Goal: Information Seeking & Learning: Learn about a topic

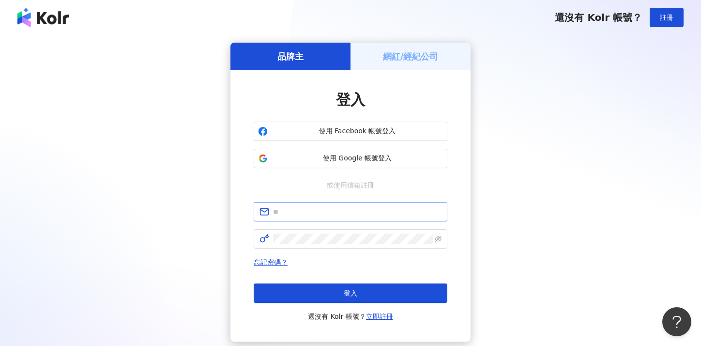
click at [343, 217] on span at bounding box center [351, 211] width 194 height 19
click at [345, 212] on input "text" at bounding box center [357, 211] width 169 height 11
type input "**********"
click button "登入" at bounding box center [351, 292] width 194 height 19
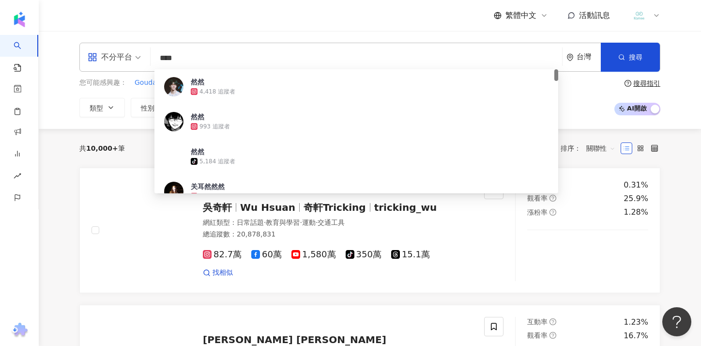
type input "*****"
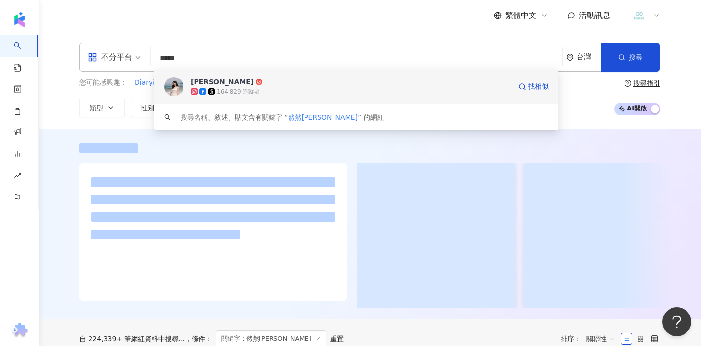
click at [245, 90] on div "164,829 追蹤者" at bounding box center [238, 92] width 43 height 8
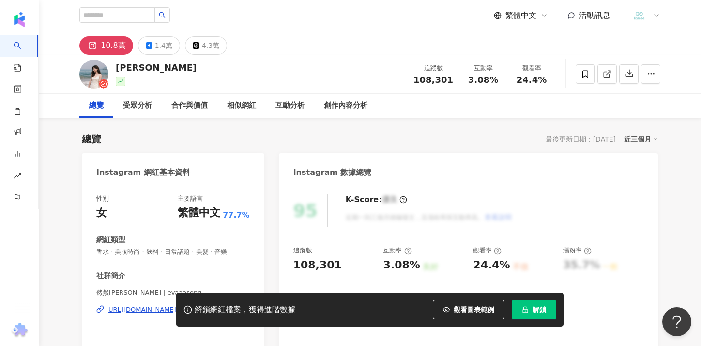
scroll to position [0, 0]
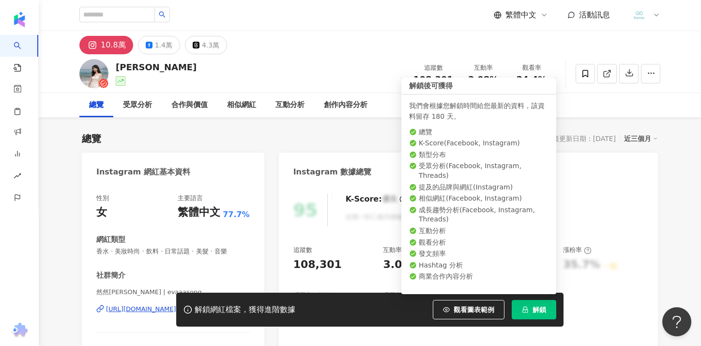
click at [537, 310] on span "解鎖" at bounding box center [540, 310] width 14 height 8
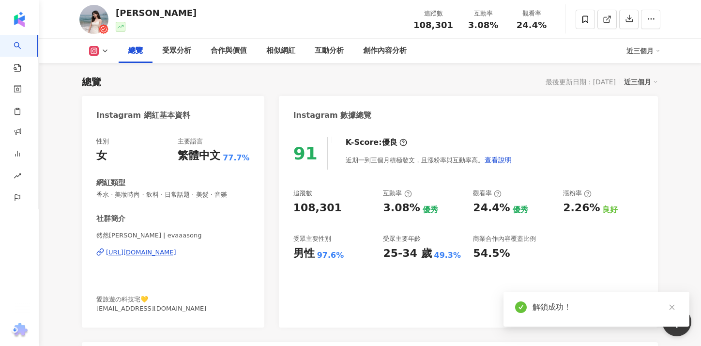
scroll to position [77, 0]
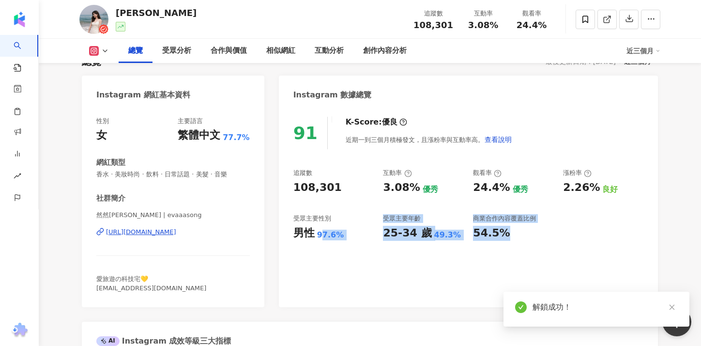
drag, startPoint x: 521, startPoint y: 233, endPoint x: 323, endPoint y: 234, distance: 197.1
click at [323, 234] on div "追蹤數 108,301 互動率 3.08% 優秀 觀看率 24.4% 優秀 漲粉率 2.26% 良好 受眾主要性別 男性 97.6% 受眾主要年齡 25-34…" at bounding box center [468, 205] width 350 height 72
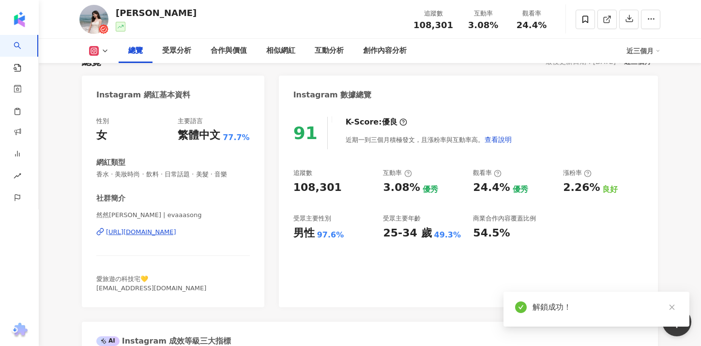
click at [389, 264] on div "91 K-Score : 優良 近期一到三個月積極發文，且漲粉率與互動率高。 查看說明 追蹤數 108,301 互動率 3.08% 優秀 觀看率 24.4% …" at bounding box center [468, 207] width 379 height 200
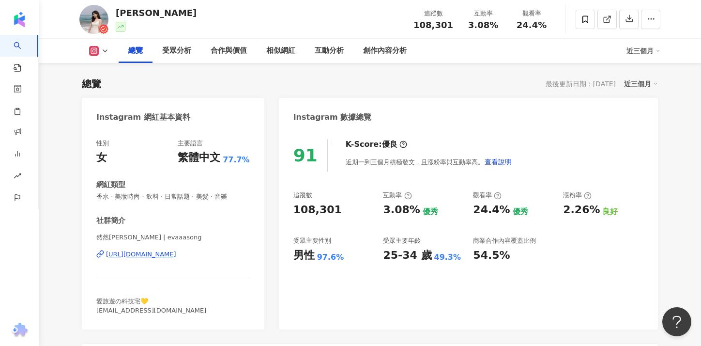
scroll to position [0, 0]
